Goal: Navigation & Orientation: Go to known website

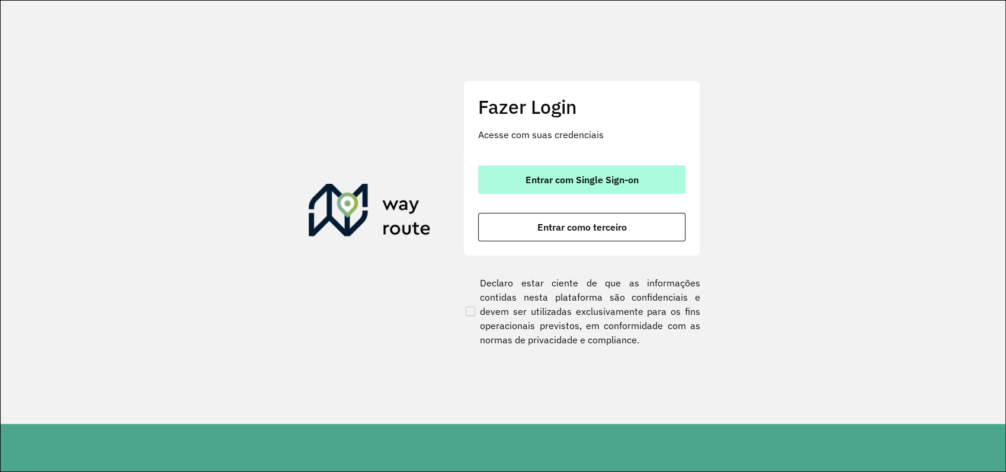
click at [621, 180] on span "Entrar com Single Sign-on" at bounding box center [582, 179] width 113 height 9
